Goal: Book appointment/travel/reservation

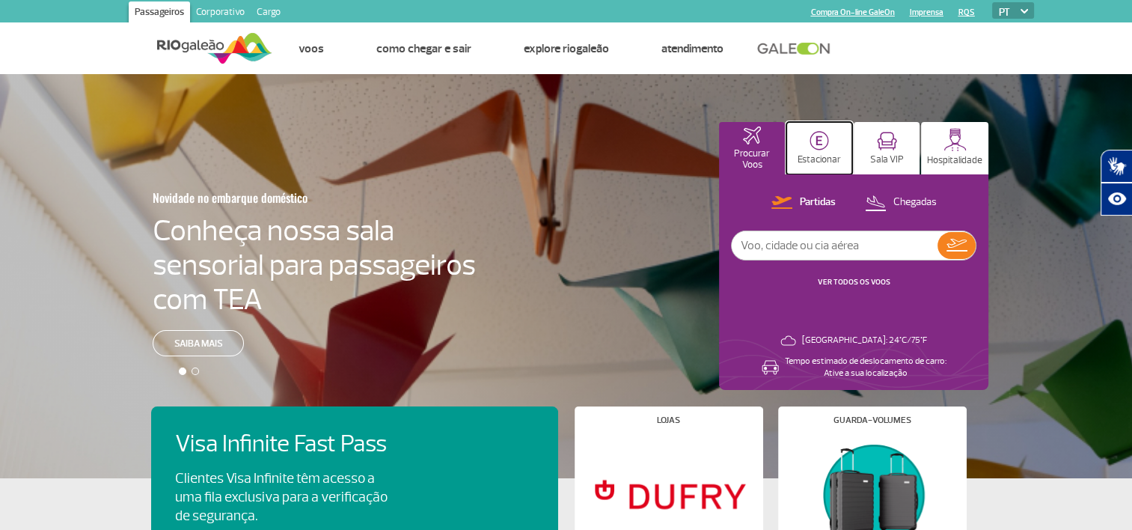
click at [796, 143] on button "Estacionar" at bounding box center [819, 148] width 66 height 52
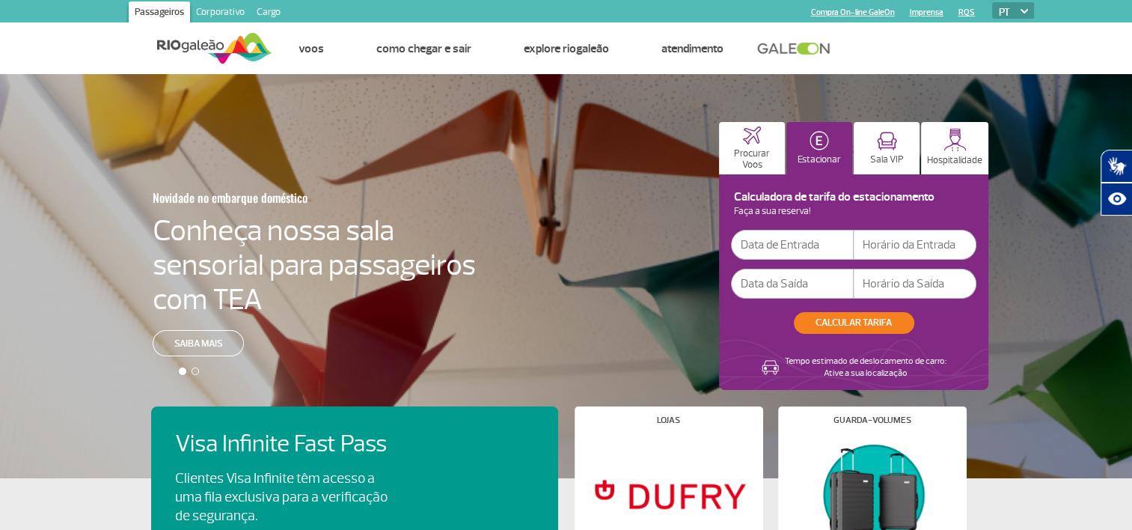
click at [802, 247] on input "text" at bounding box center [792, 245] width 123 height 30
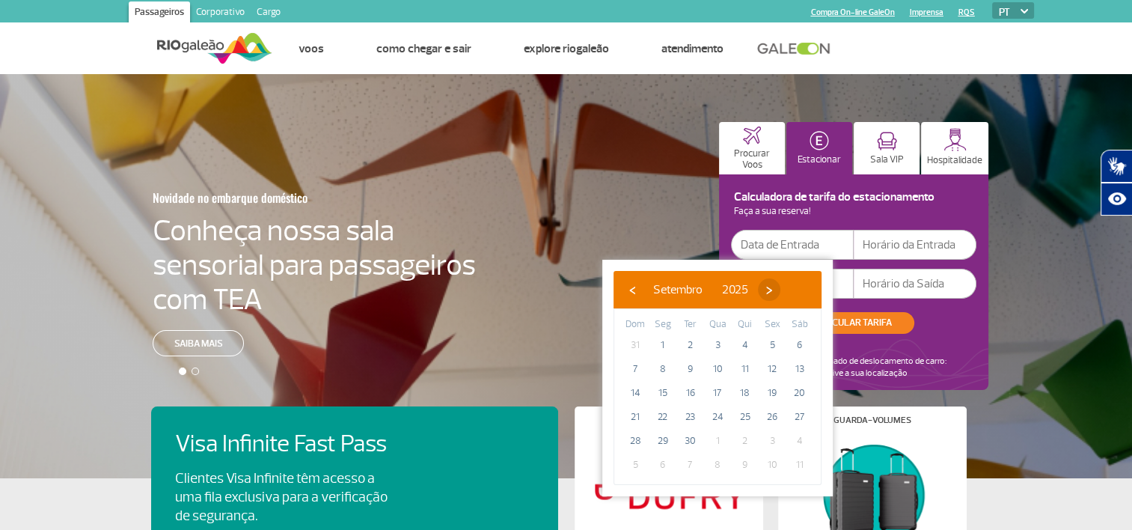
click at [780, 289] on span "›" at bounding box center [769, 289] width 22 height 22
click at [747, 368] on span "9" at bounding box center [745, 369] width 24 height 24
type input "[DATE]"
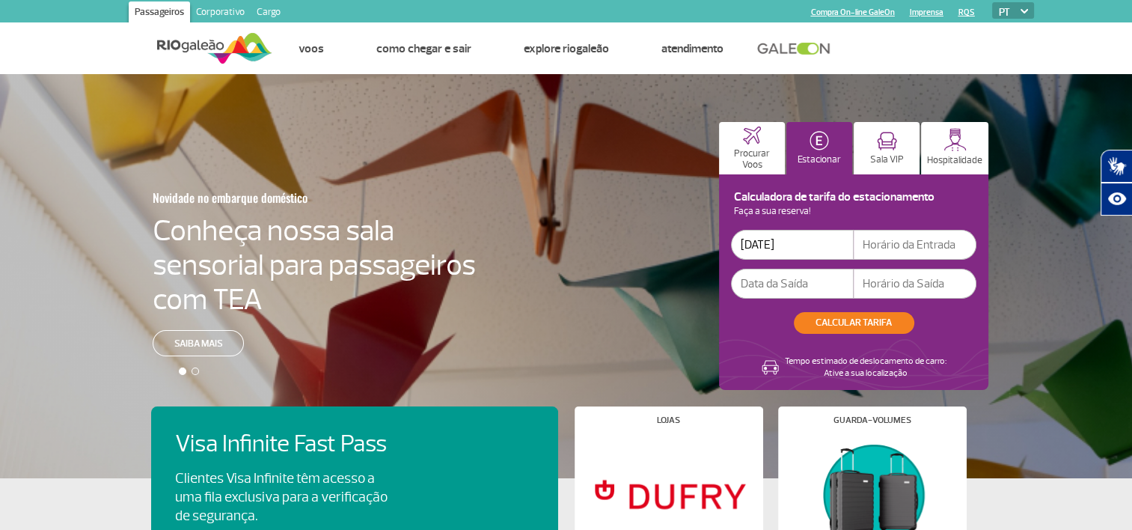
click at [818, 284] on input "text" at bounding box center [792, 284] width 123 height 30
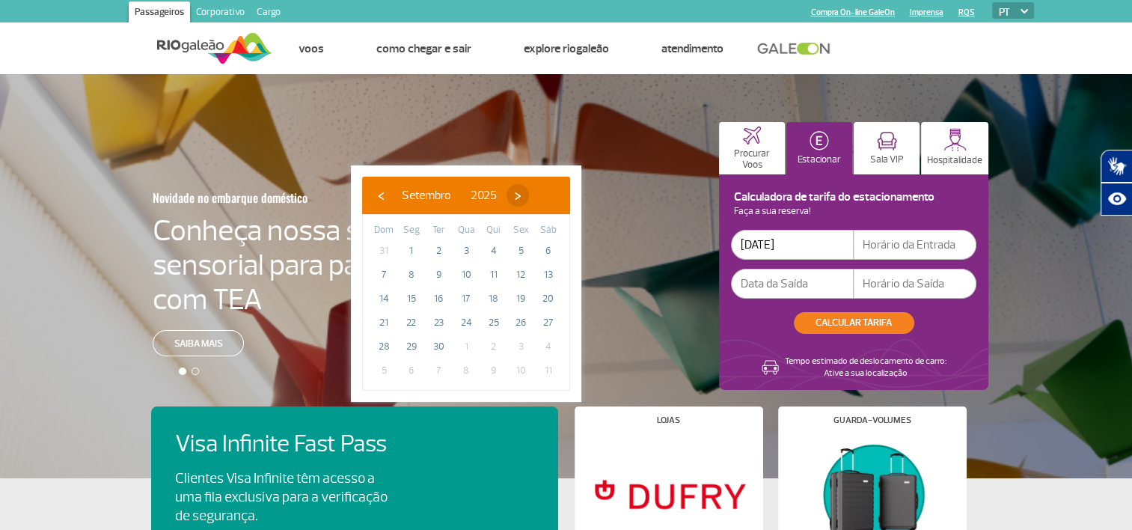
click at [529, 194] on span "›" at bounding box center [517, 195] width 22 height 22
click at [440, 297] on span "14" at bounding box center [438, 299] width 24 height 24
type input "[DATE]"
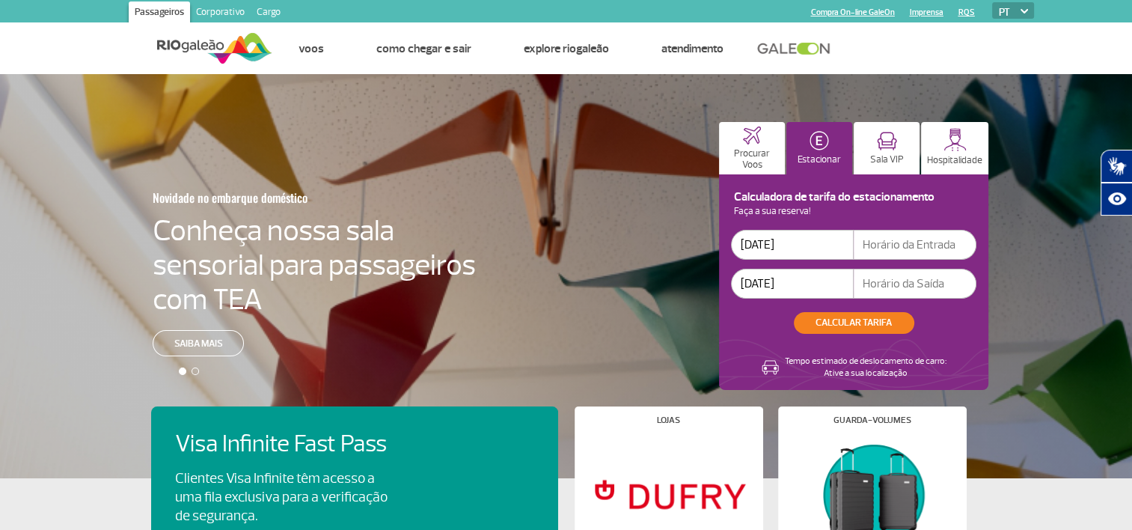
click at [934, 245] on input "text" at bounding box center [915, 245] width 123 height 30
click at [892, 245] on input "text" at bounding box center [915, 245] width 123 height 30
type input "05:00"
click at [895, 290] on input "text" at bounding box center [915, 284] width 123 height 30
type input "12:00"
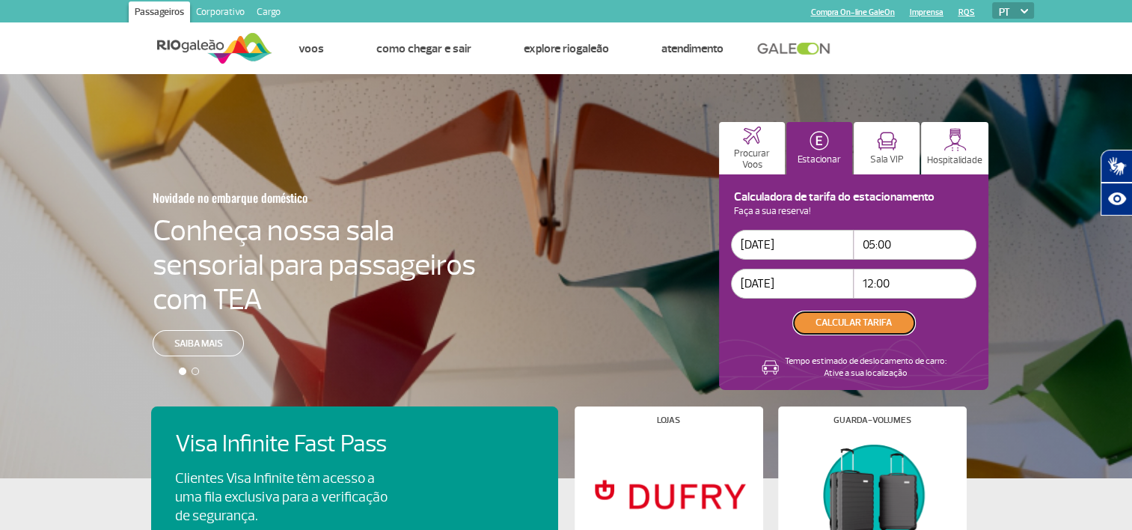
click at [868, 322] on button "CALCULAR TARIFA" at bounding box center [854, 323] width 120 height 22
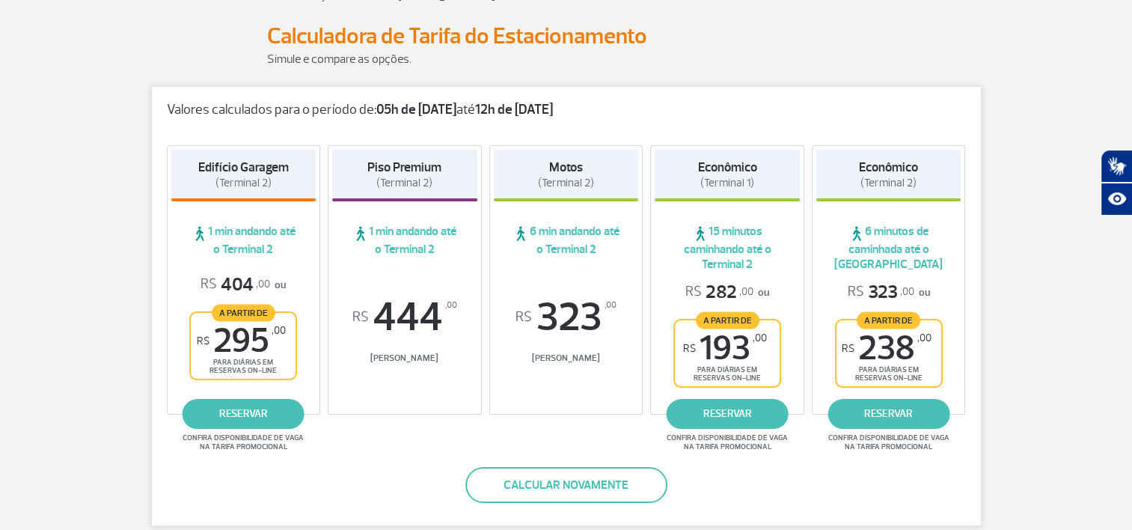
scroll to position [206, 0]
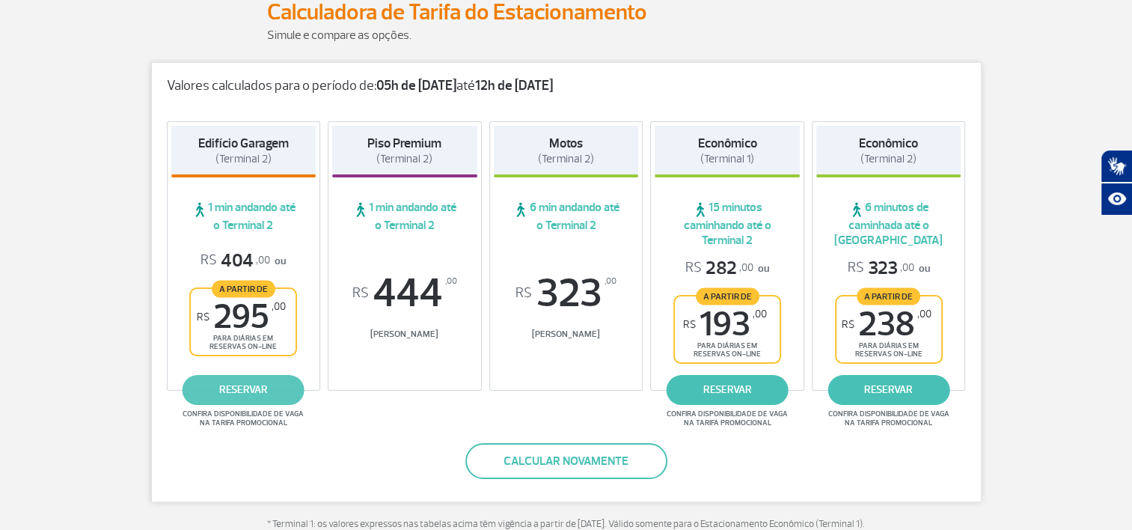
click at [266, 386] on link "reservar" at bounding box center [244, 390] width 122 height 30
